Goal: Communication & Community: Answer question/provide support

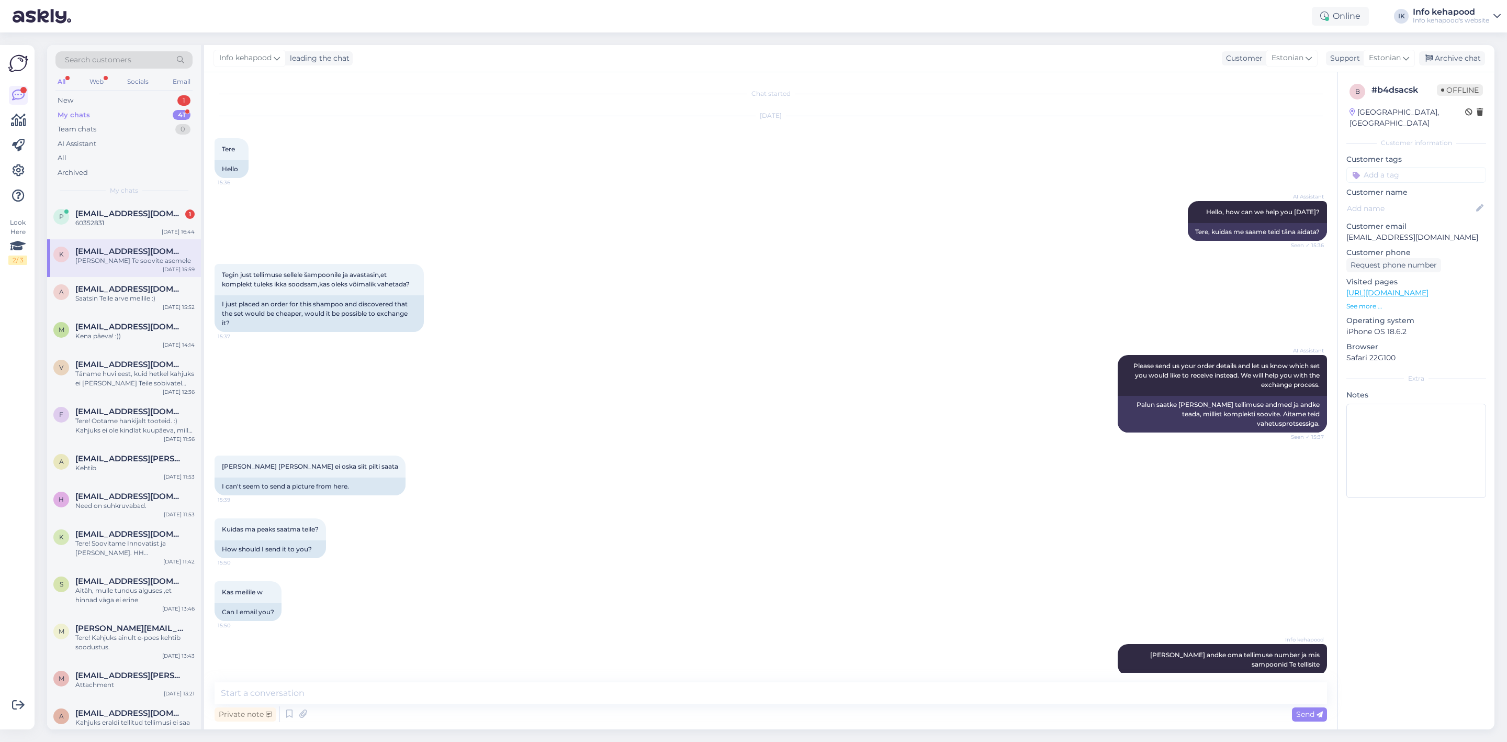
scroll to position [49, 0]
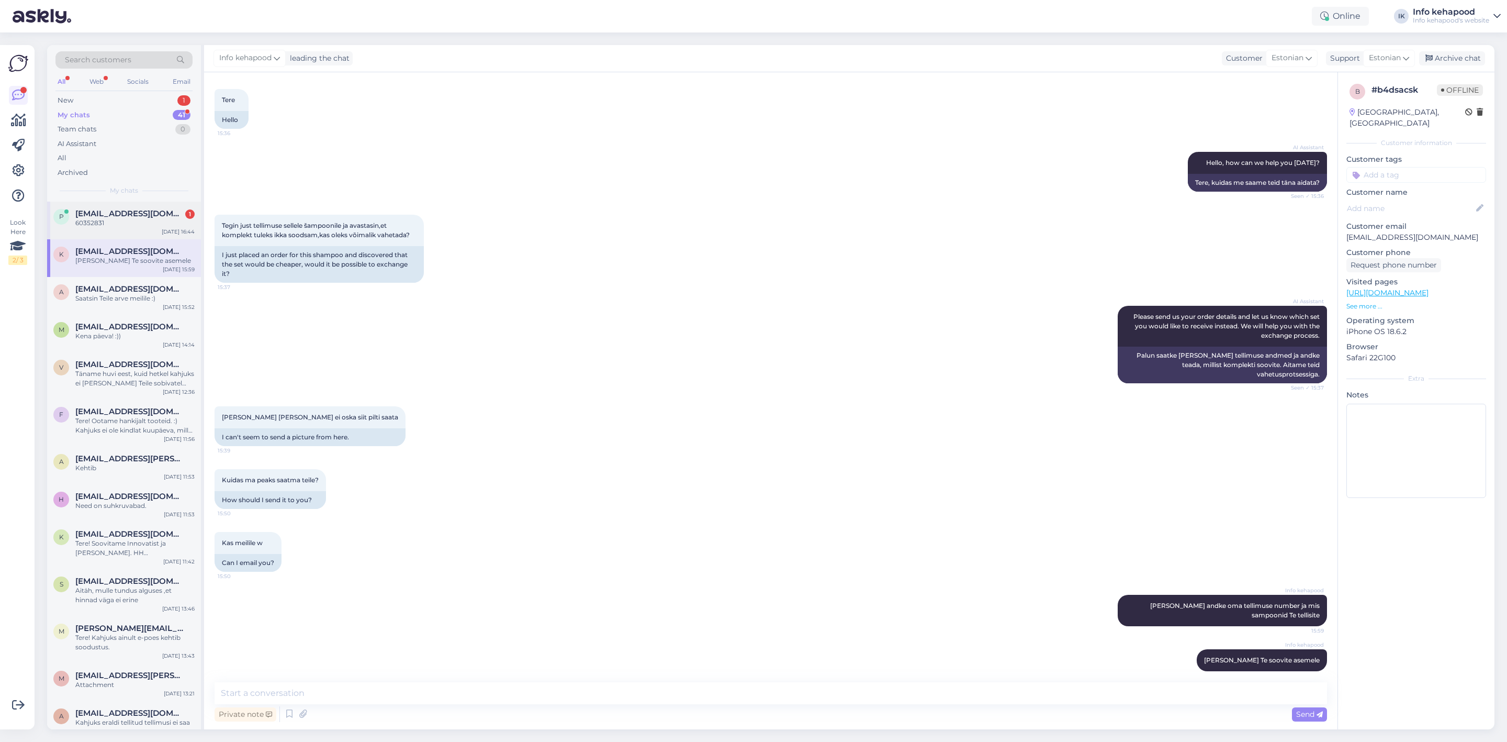
click at [87, 209] on span "[EMAIL_ADDRESS][DOMAIN_NAME]" at bounding box center [129, 213] width 109 height 9
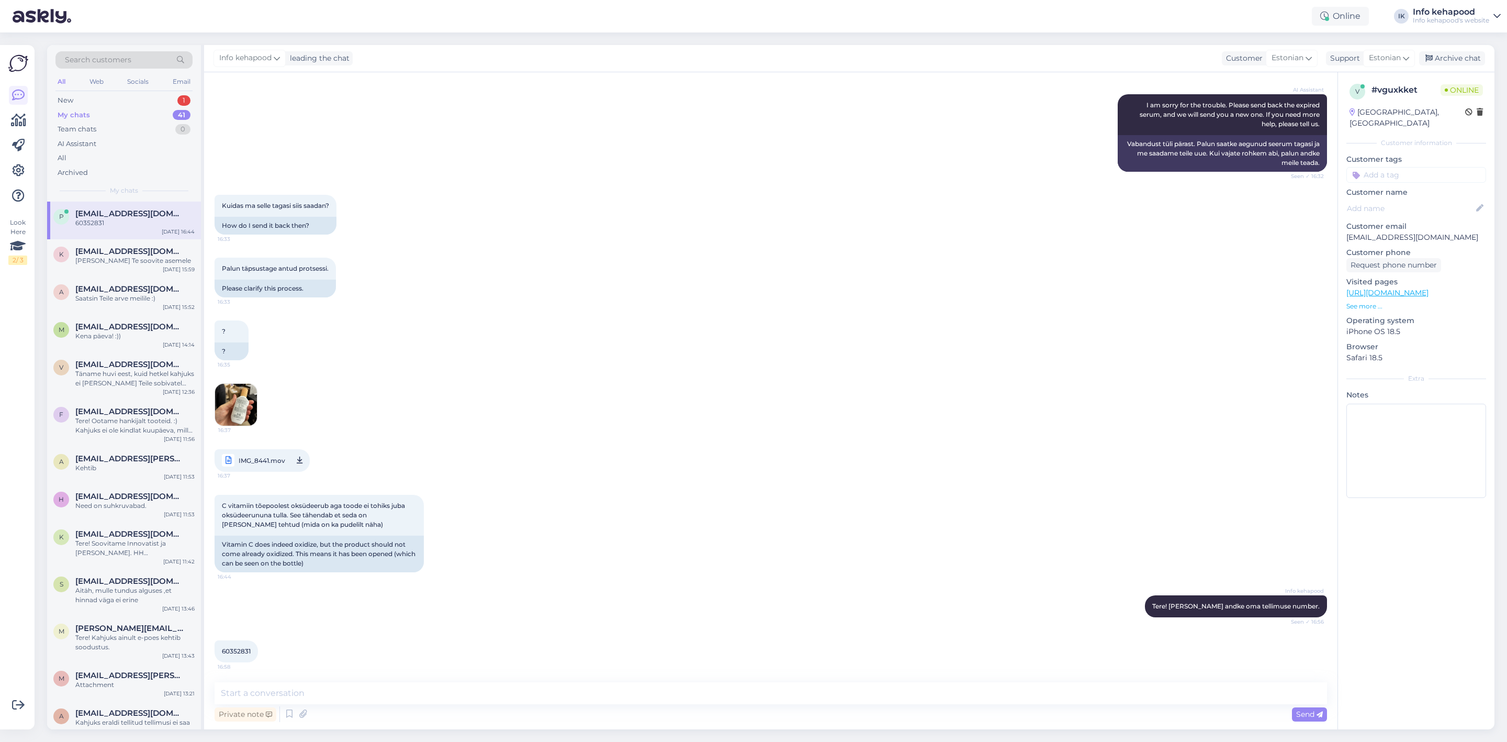
click at [245, 405] on img at bounding box center [236, 405] width 42 height 42
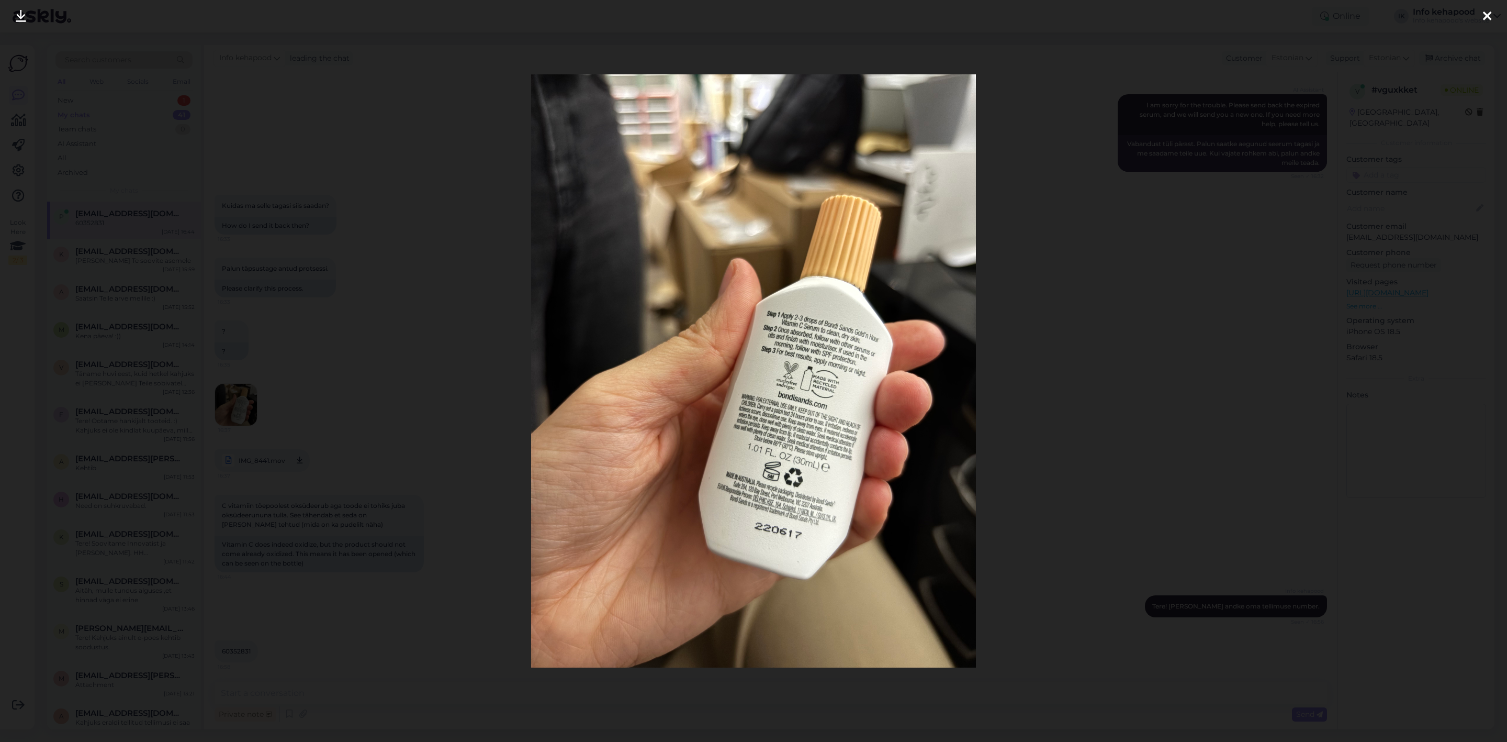
click at [323, 289] on div at bounding box center [753, 371] width 1507 height 742
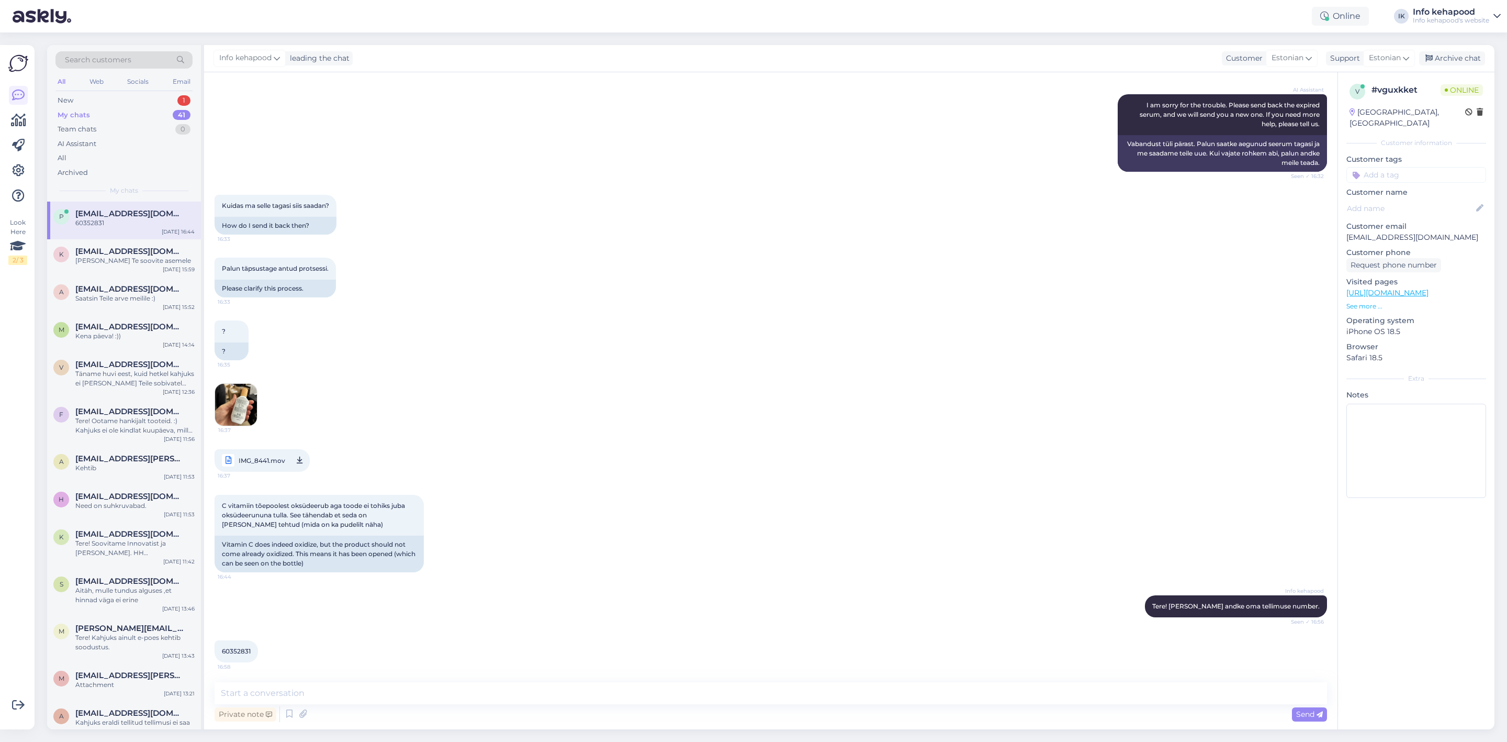
click at [465, 519] on div "C vitamiin tõepoolest oksüdeerub aga toode ei tohiks juba oksüdeerununa tulla. …" at bounding box center [771, 533] width 1113 height 100
click at [239, 402] on img at bounding box center [236, 405] width 42 height 42
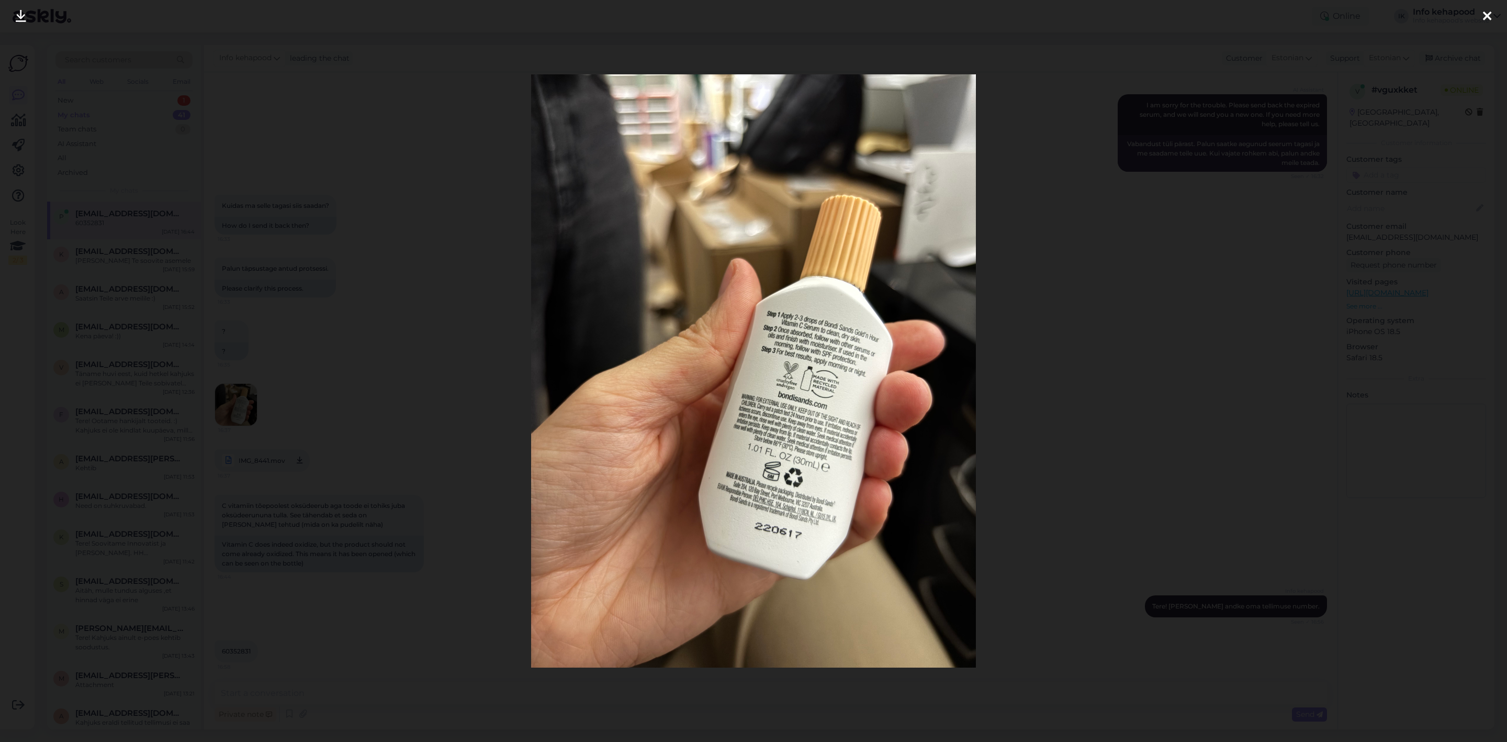
click at [1121, 516] on div at bounding box center [753, 371] width 1507 height 742
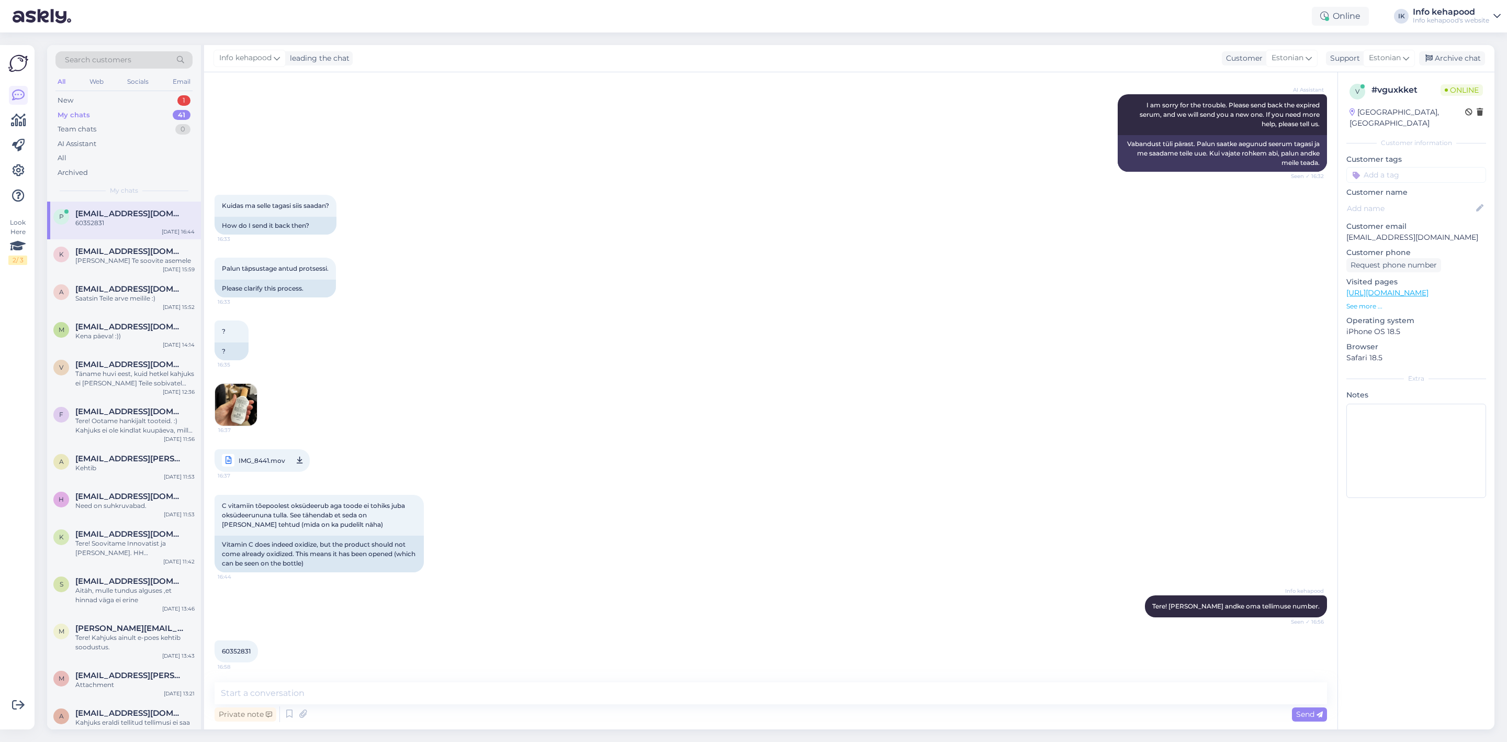
click at [245, 410] on img at bounding box center [236, 405] width 42 height 42
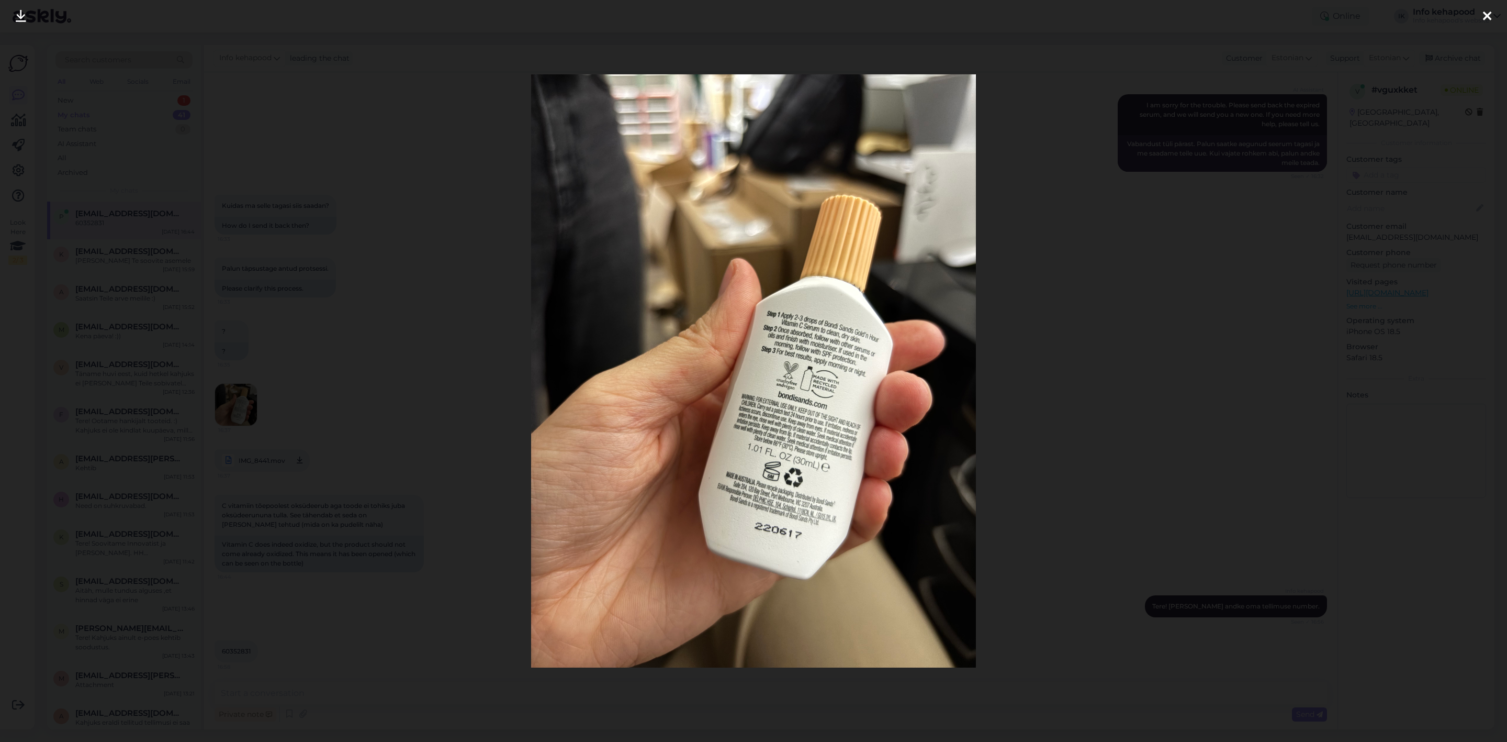
click at [1157, 468] on div at bounding box center [753, 371] width 1507 height 742
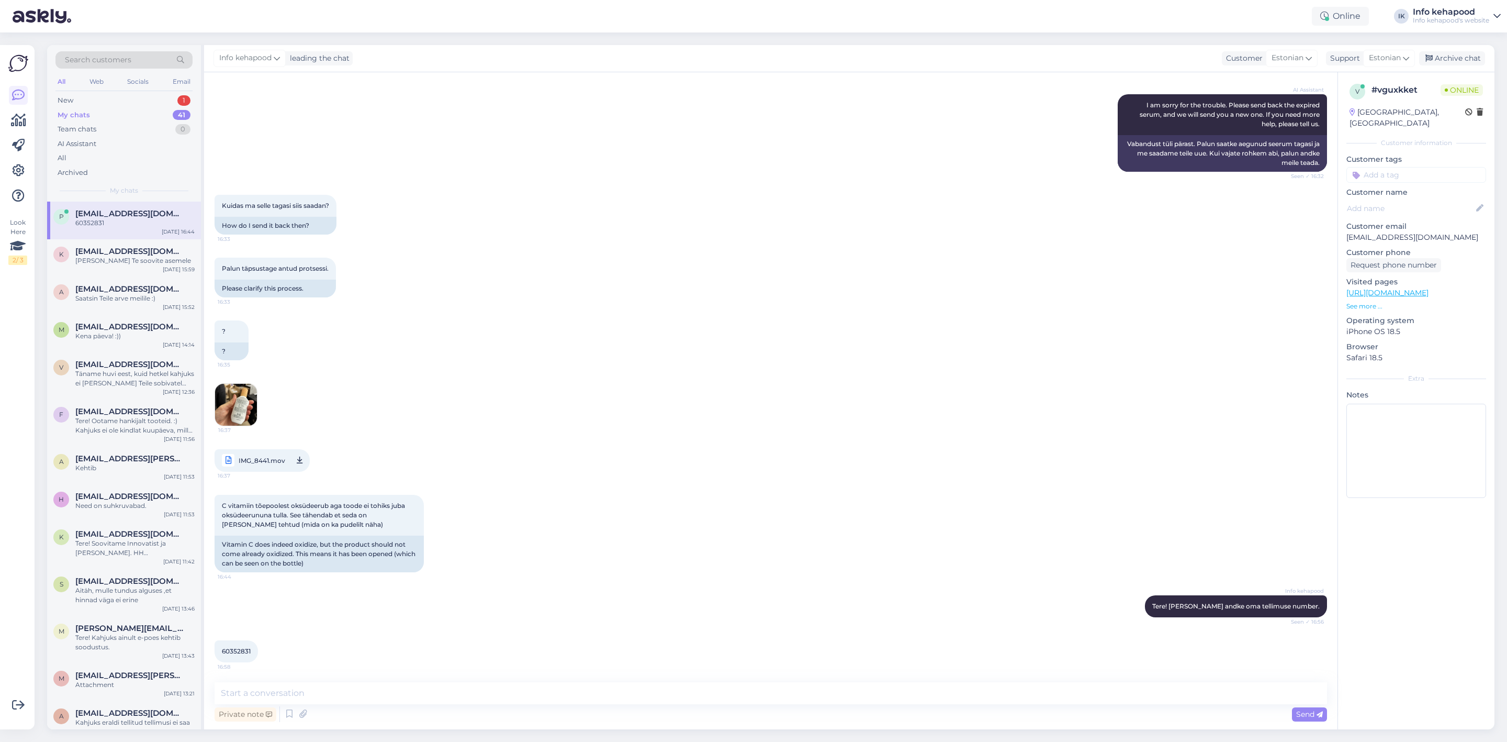
click at [254, 460] on span "IMG_8441.mov" at bounding box center [262, 460] width 47 height 13
click at [357, 677] on div "Chat started [DATE] Tere! Tellisin seerumi. Seerum mille saatsite on aegunud, h…" at bounding box center [771, 400] width 1134 height 657
click at [358, 696] on textarea at bounding box center [771, 693] width 1113 height 22
type textarea "T"
type textarea "Palun tagastage antud toode Tallinna Kadaka 3/3 kauplusesse või kasutades uksek…"
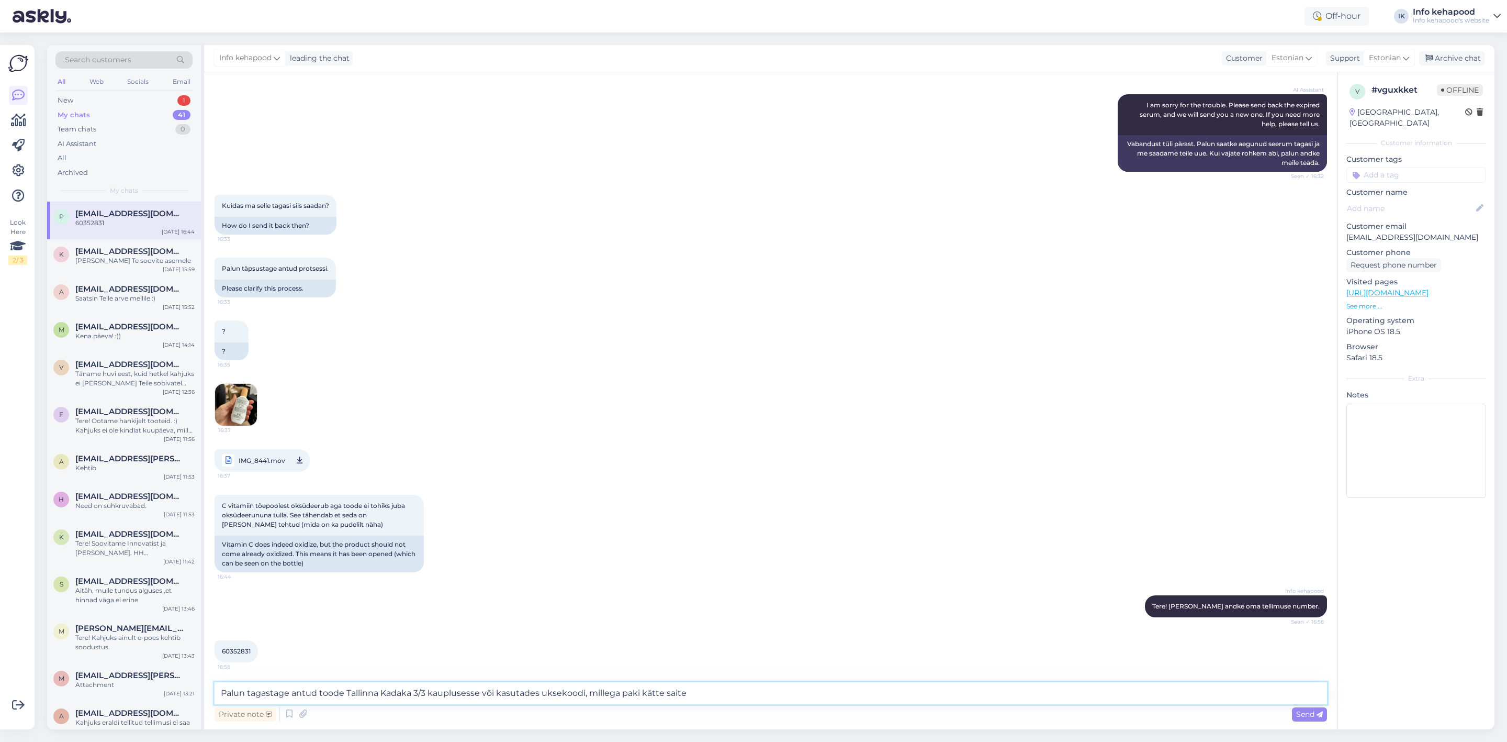
click at [669, 695] on textarea "Palun tagastage antud toode Tallinna Kadaka 3/3 kauplusesse või kasutades uksek…" at bounding box center [771, 693] width 1113 height 22
click at [694, 699] on textarea "Palun tagastage antud toode Tallinna Kadaka 3/3 kauplusesse või kasutades uksek…" at bounding box center [771, 693] width 1113 height 22
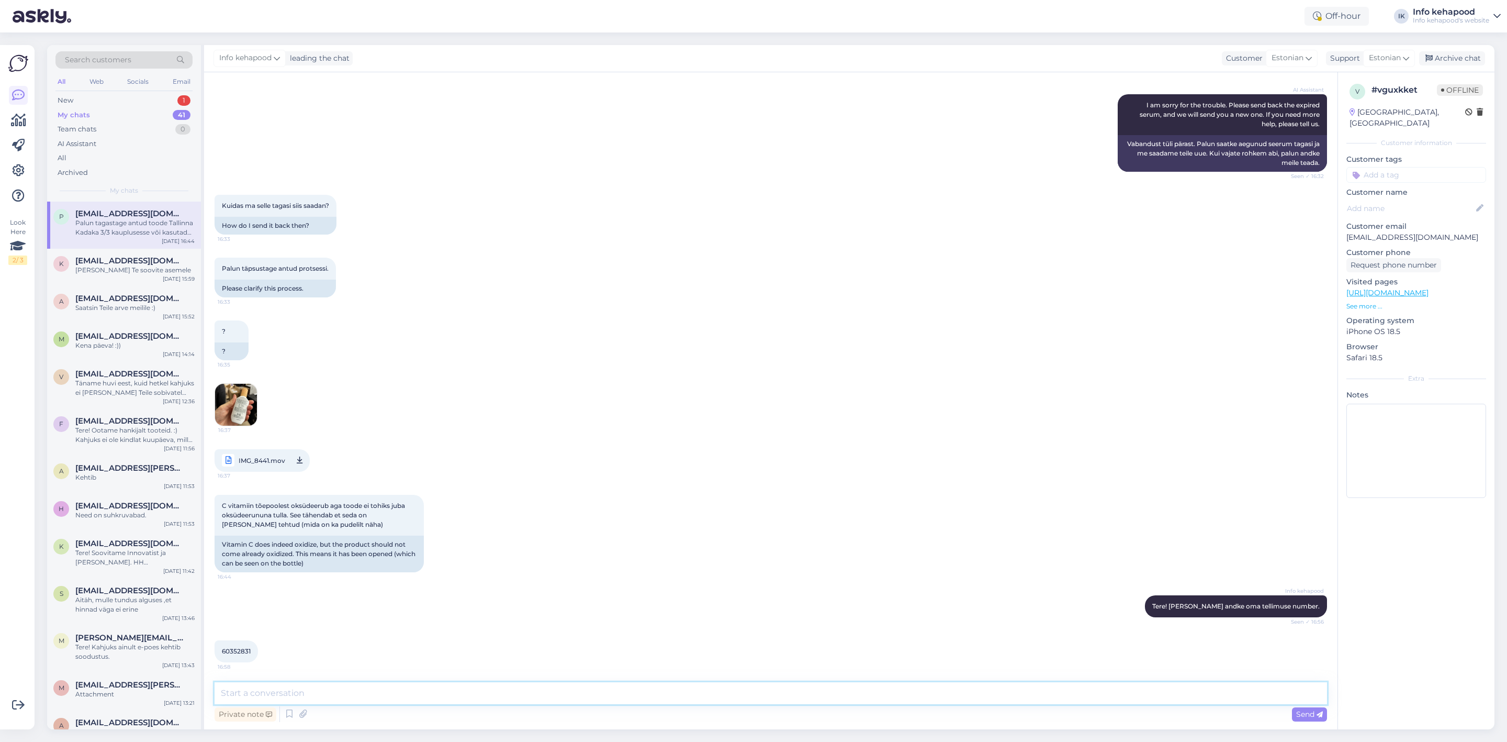
scroll to position [228, 0]
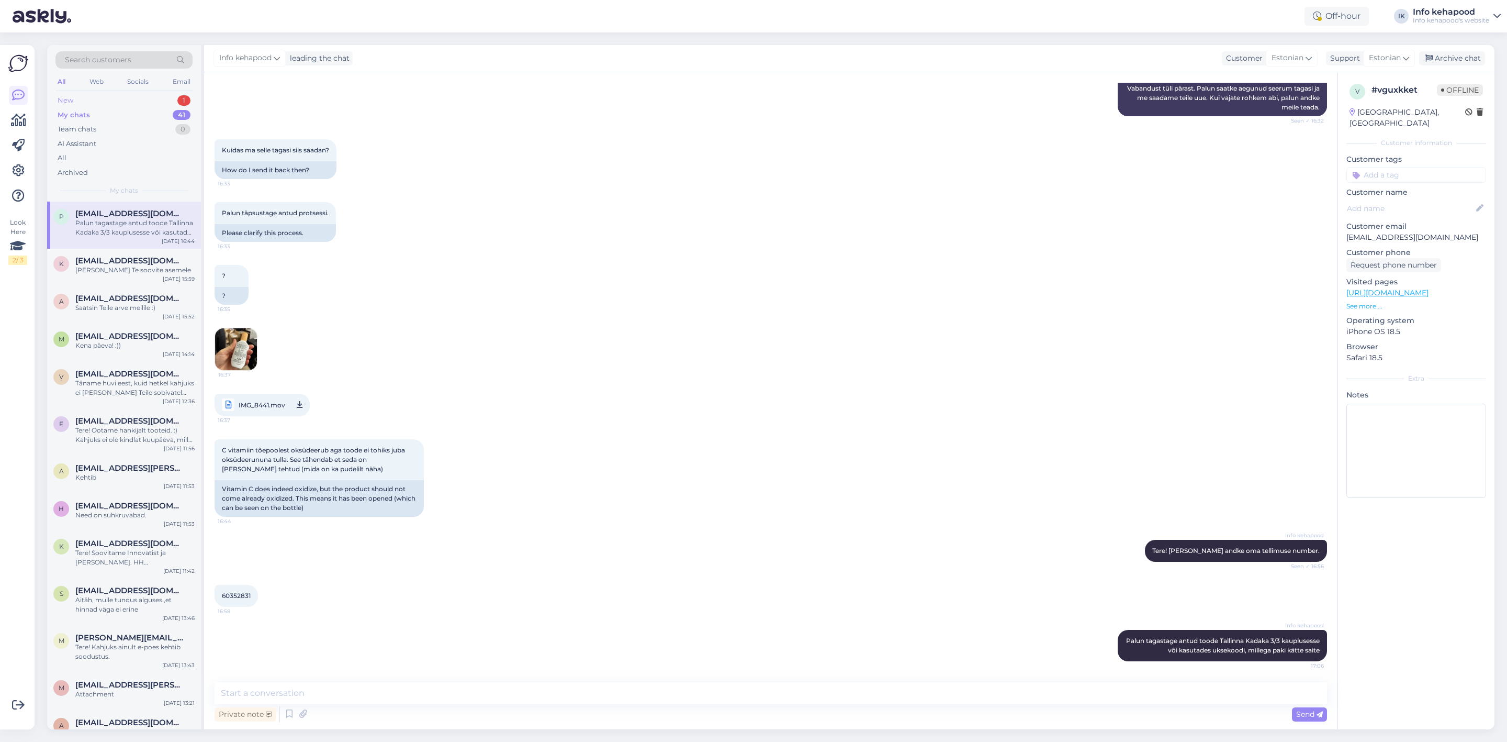
click at [90, 96] on div "New 1" at bounding box center [123, 100] width 137 height 15
